Goal: Information Seeking & Learning: Learn about a topic

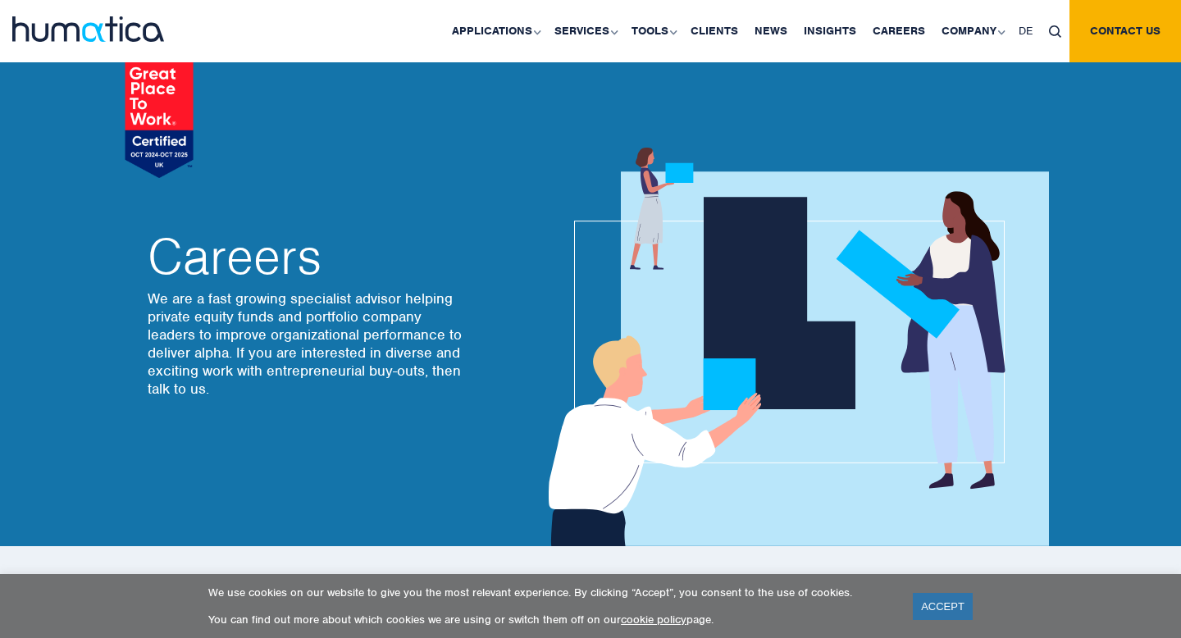
scroll to position [5471, 0]
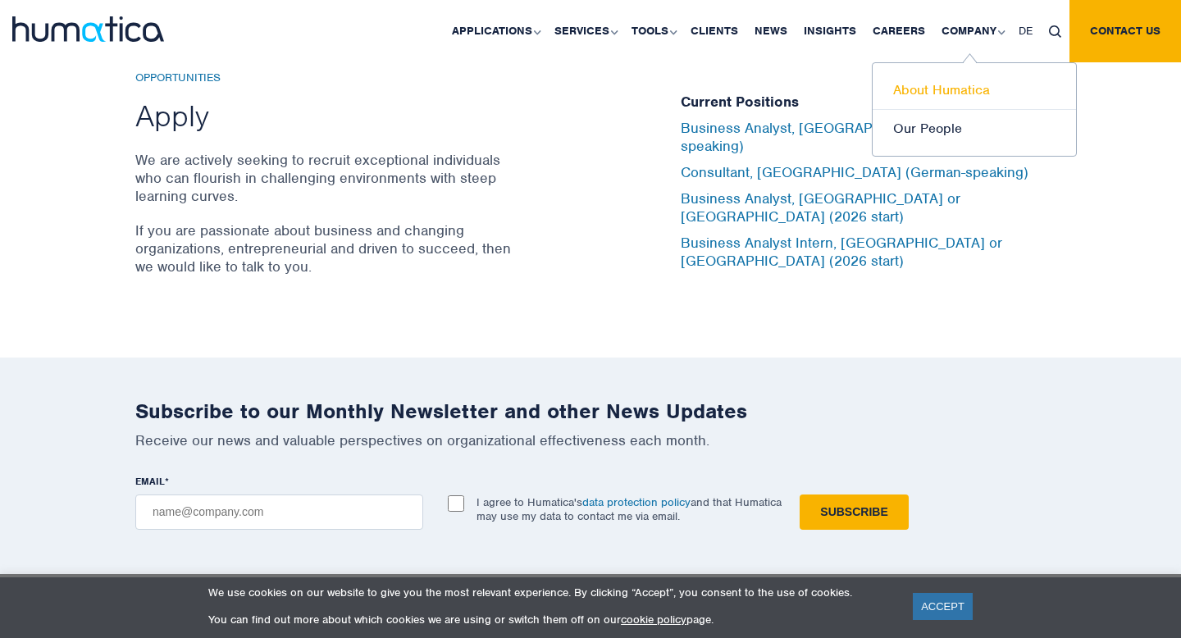
click at [937, 83] on link "About Humatica" at bounding box center [974, 90] width 203 height 39
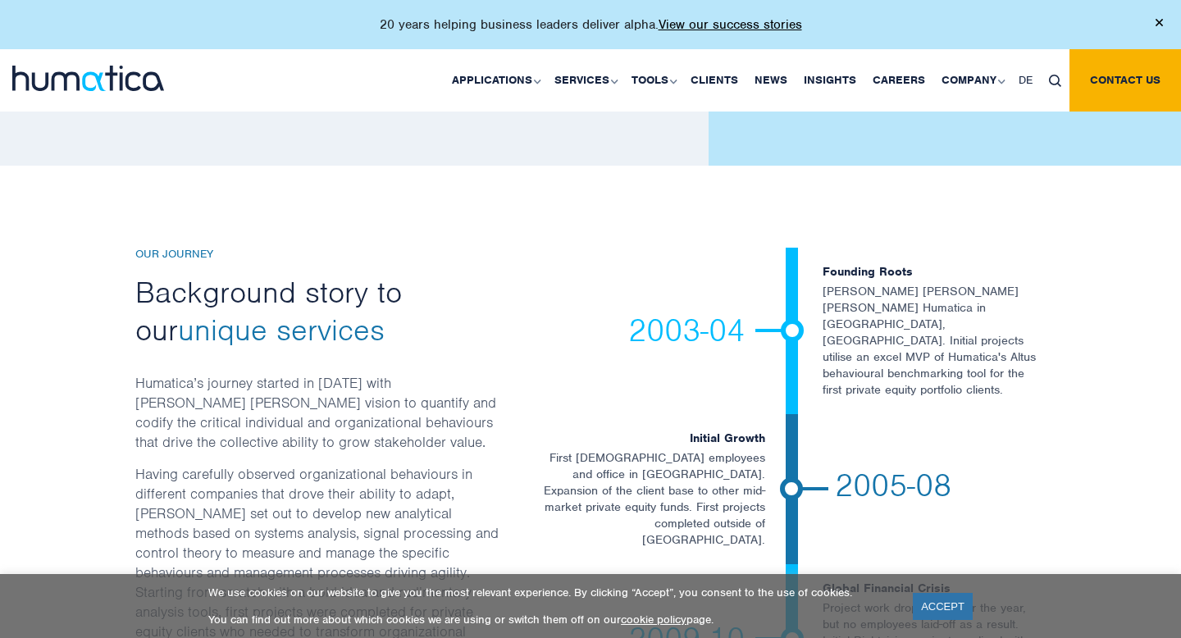
scroll to position [2617, 0]
